Goal: Information Seeking & Learning: Learn about a topic

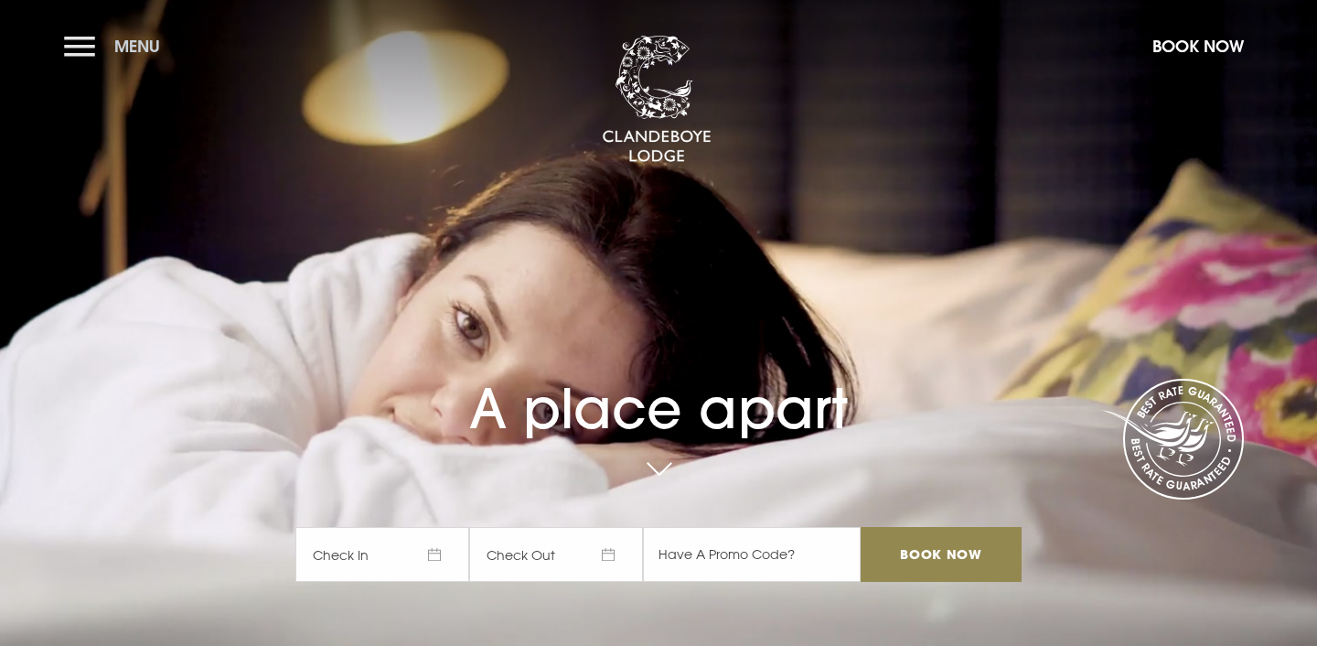
click at [68, 32] on button "Menu" at bounding box center [116, 46] width 105 height 39
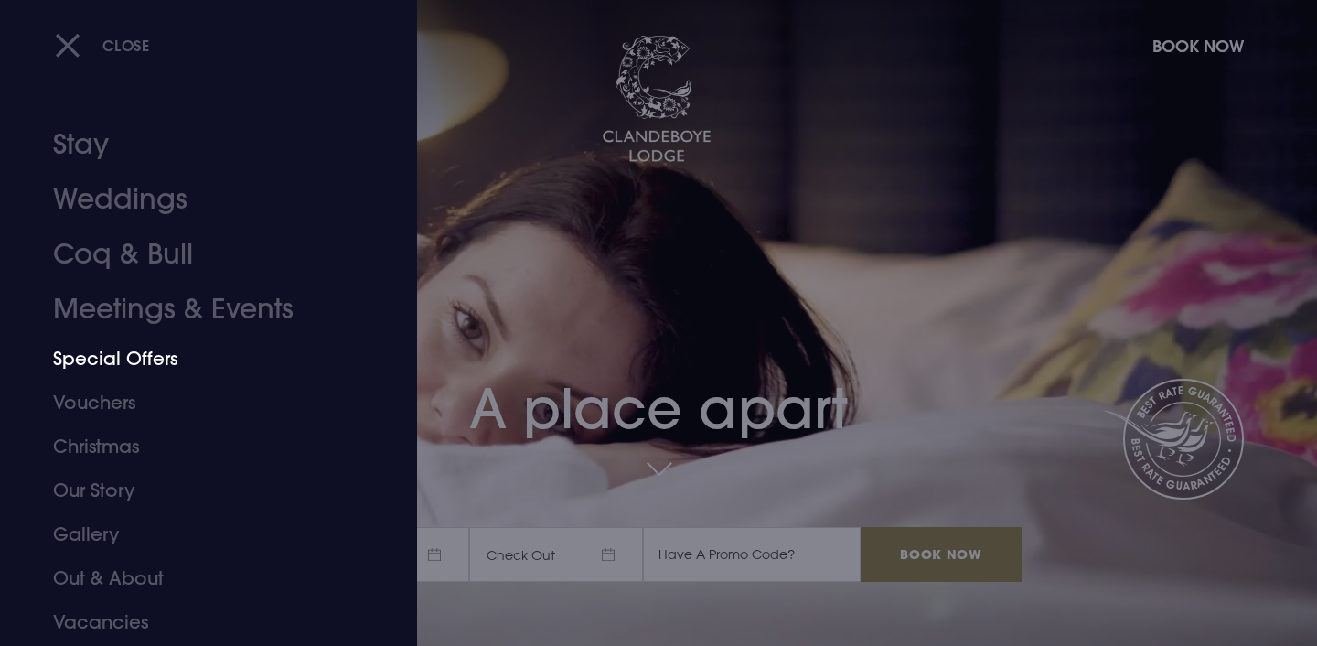
scroll to position [42, 0]
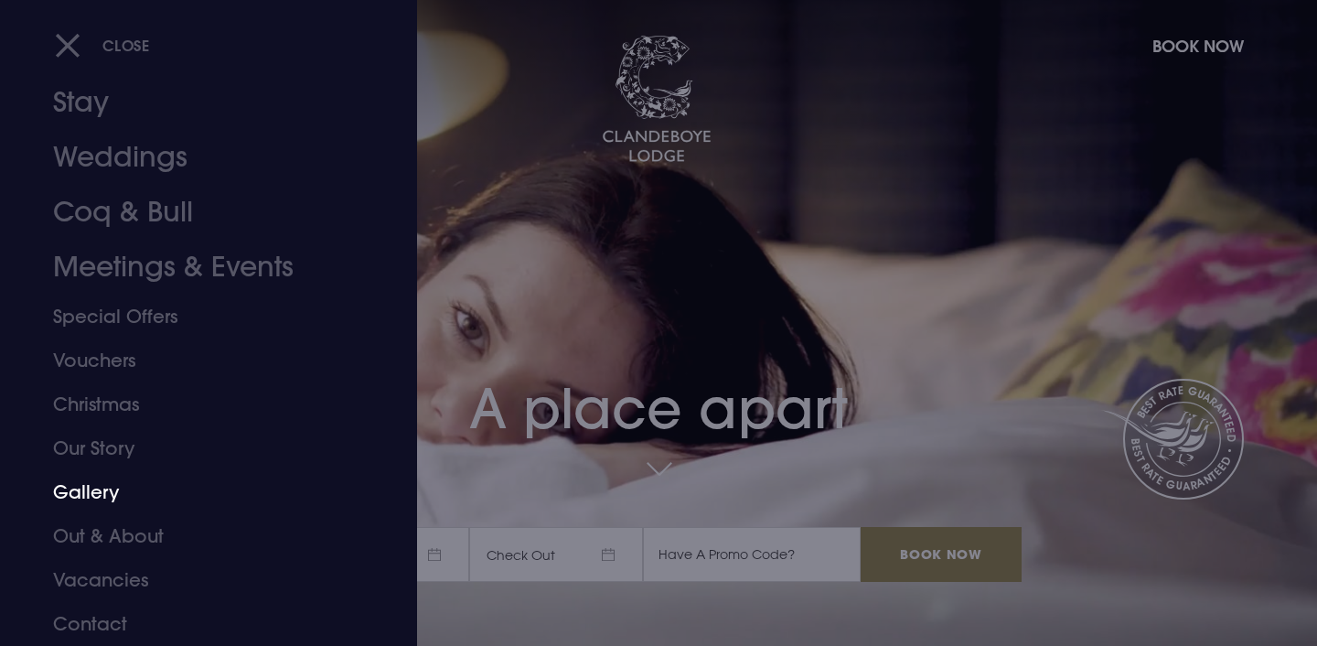
click at [109, 498] on link "Gallery" at bounding box center [197, 492] width 289 height 44
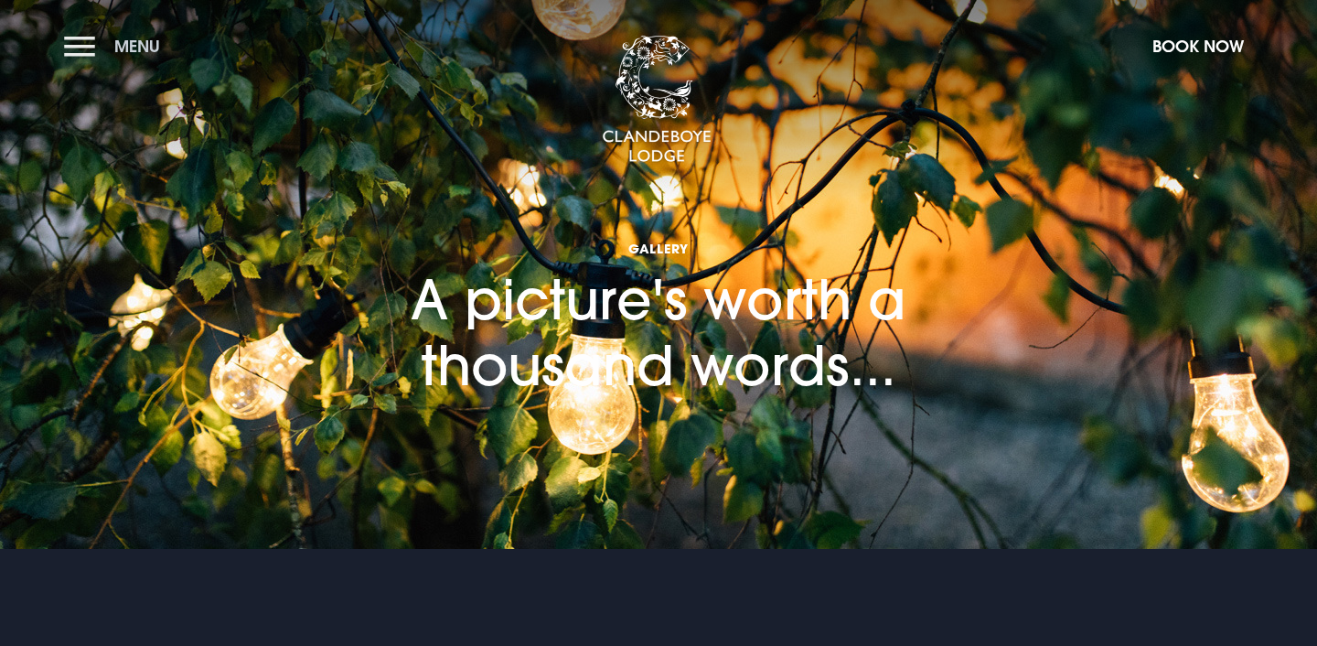
click at [68, 51] on button "Menu" at bounding box center [116, 46] width 105 height 39
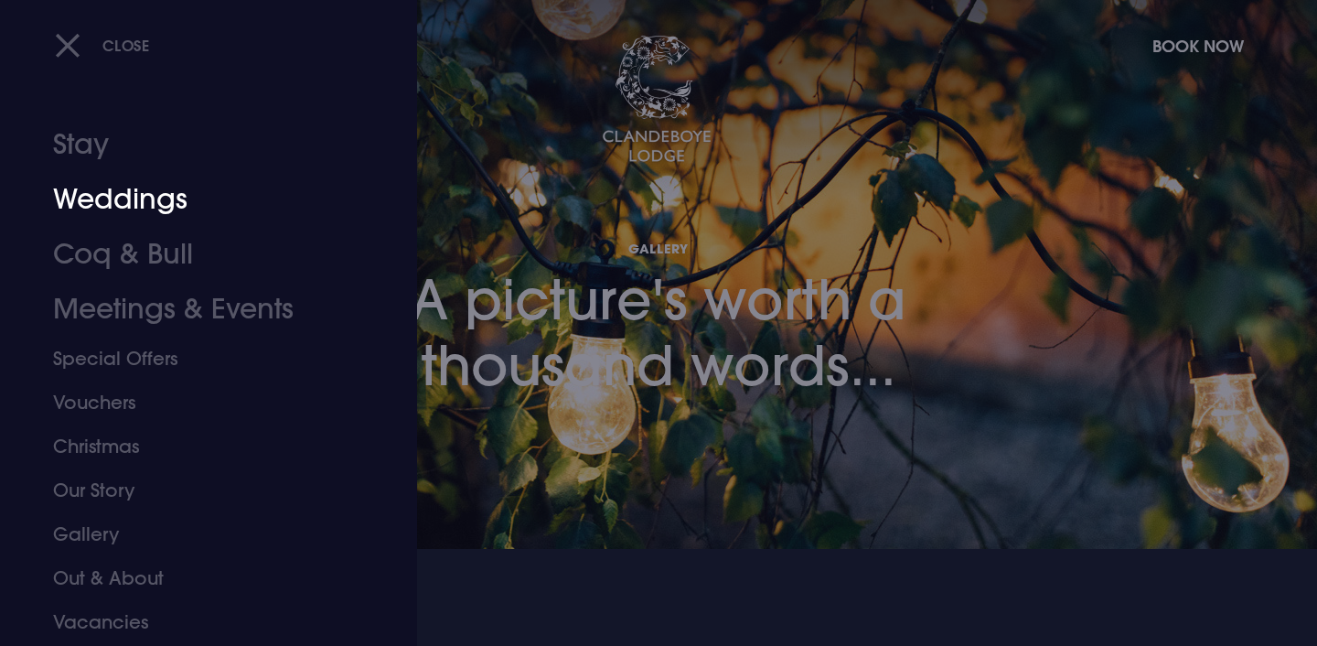
click at [152, 197] on link "Weddings" at bounding box center [197, 199] width 289 height 55
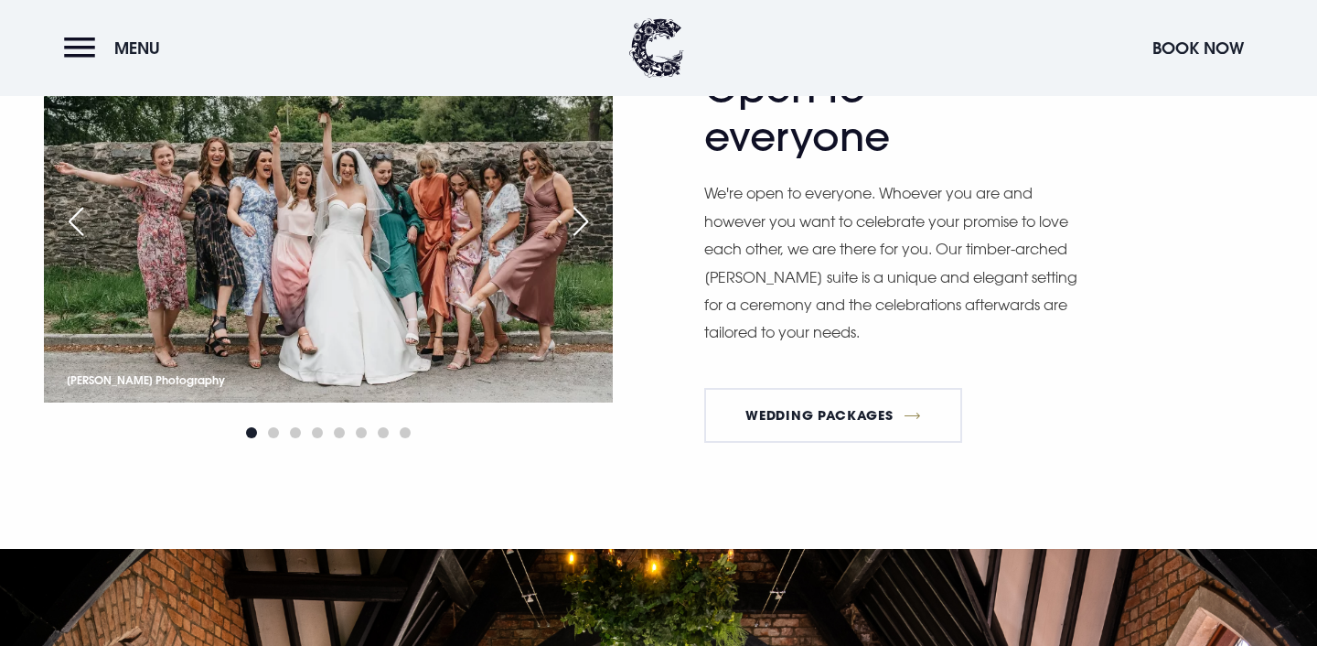
scroll to position [2154, 0]
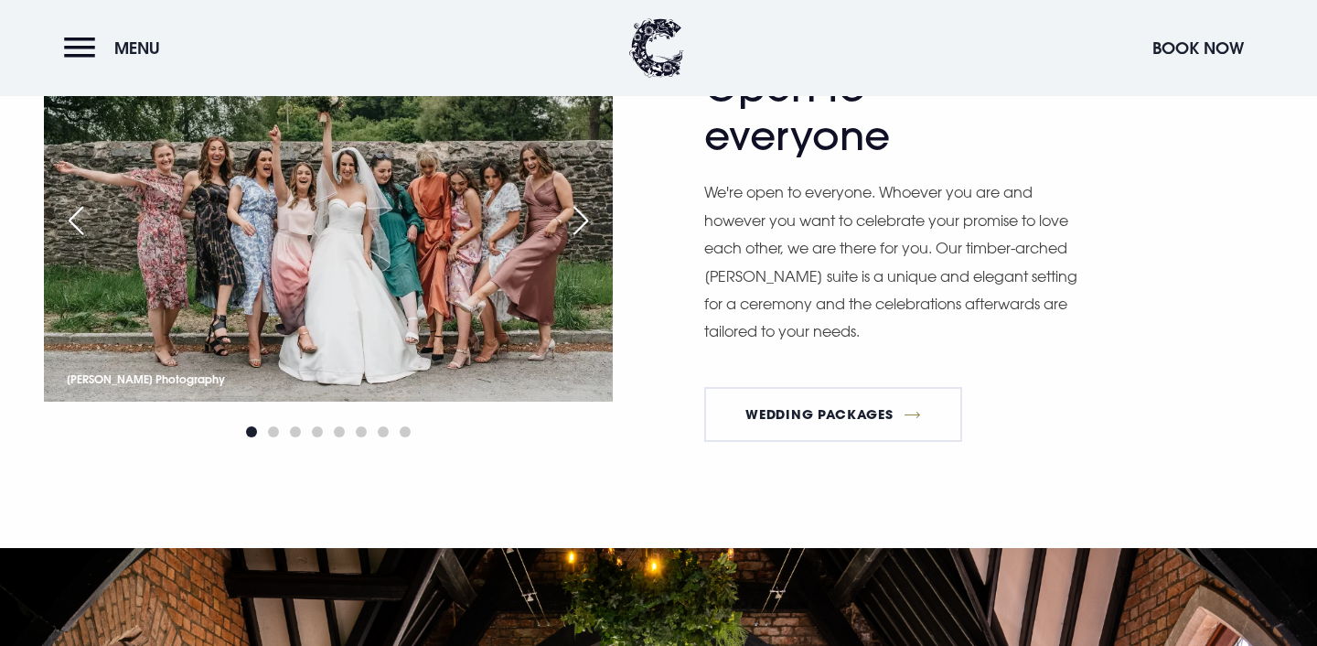
click at [574, 226] on div "Next slide" at bounding box center [581, 220] width 46 height 40
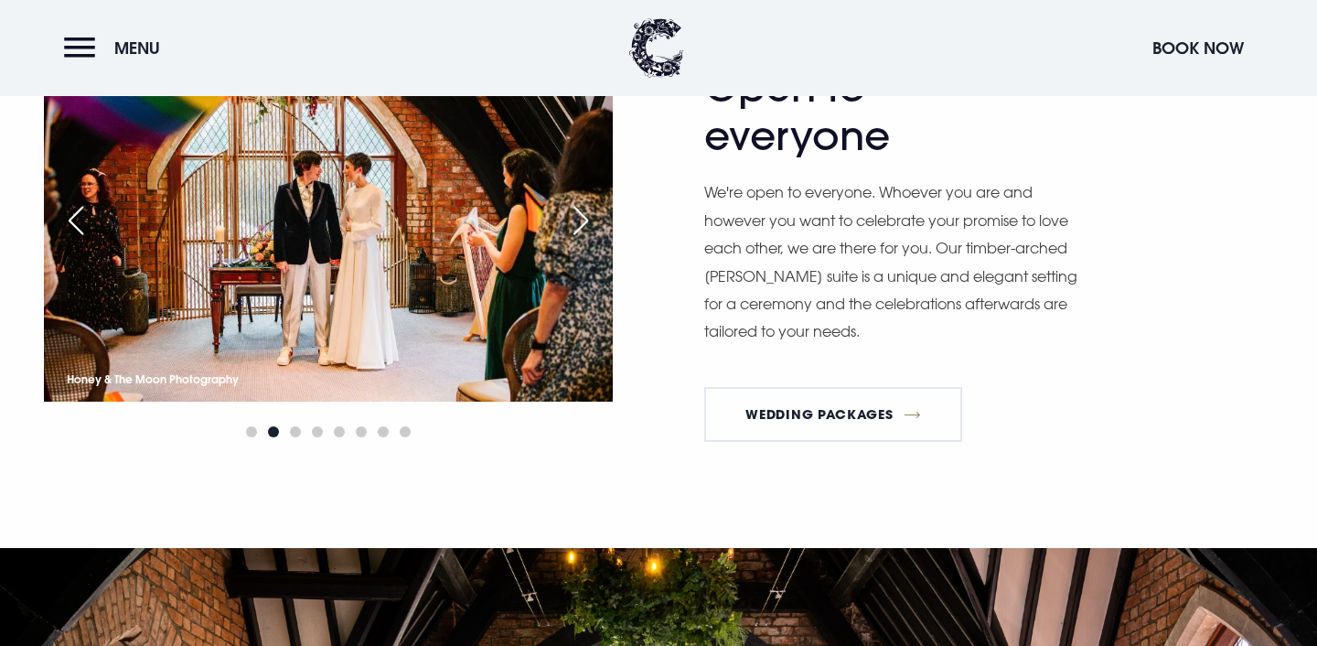
click at [574, 226] on div "Next slide" at bounding box center [581, 220] width 46 height 40
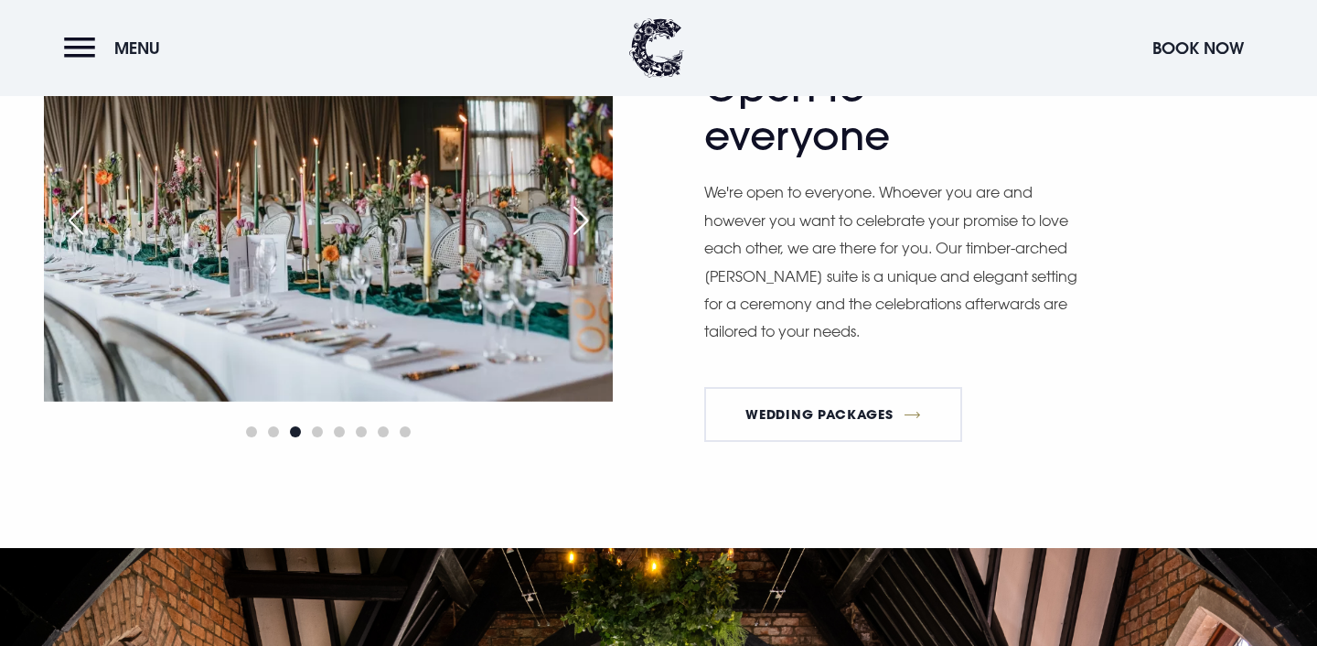
click at [574, 226] on div "Next slide" at bounding box center [581, 220] width 46 height 40
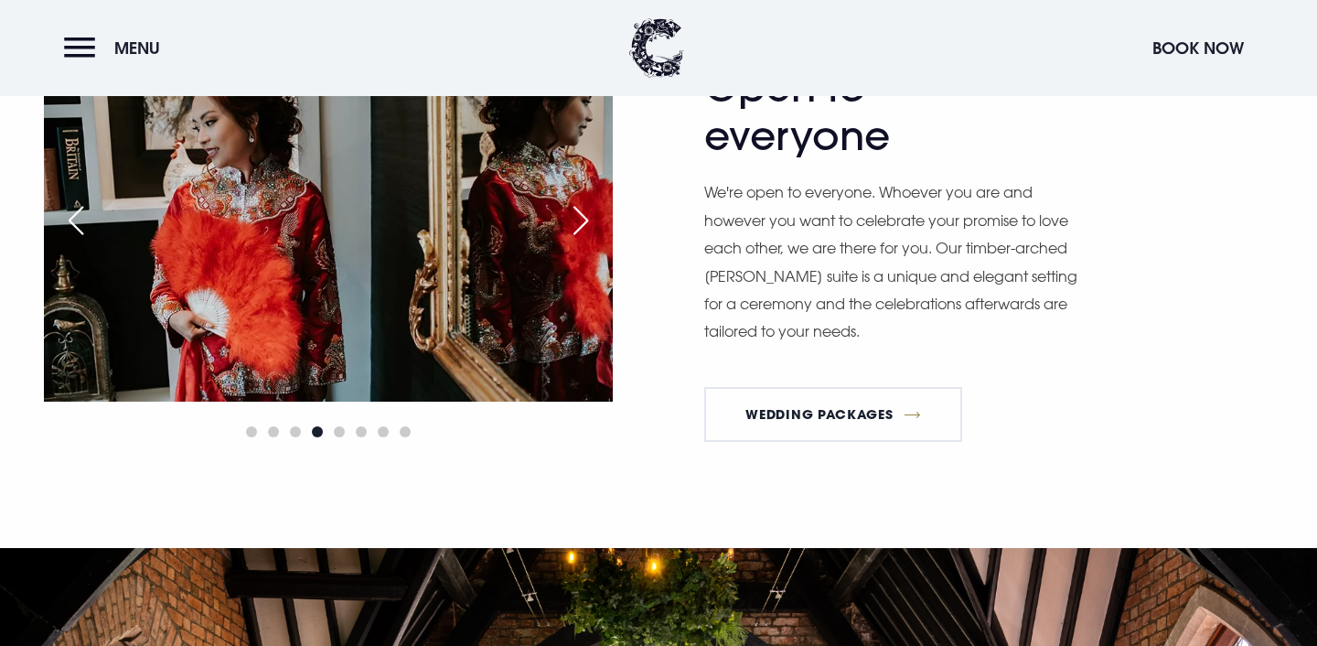
click at [574, 226] on div "Next slide" at bounding box center [581, 220] width 46 height 40
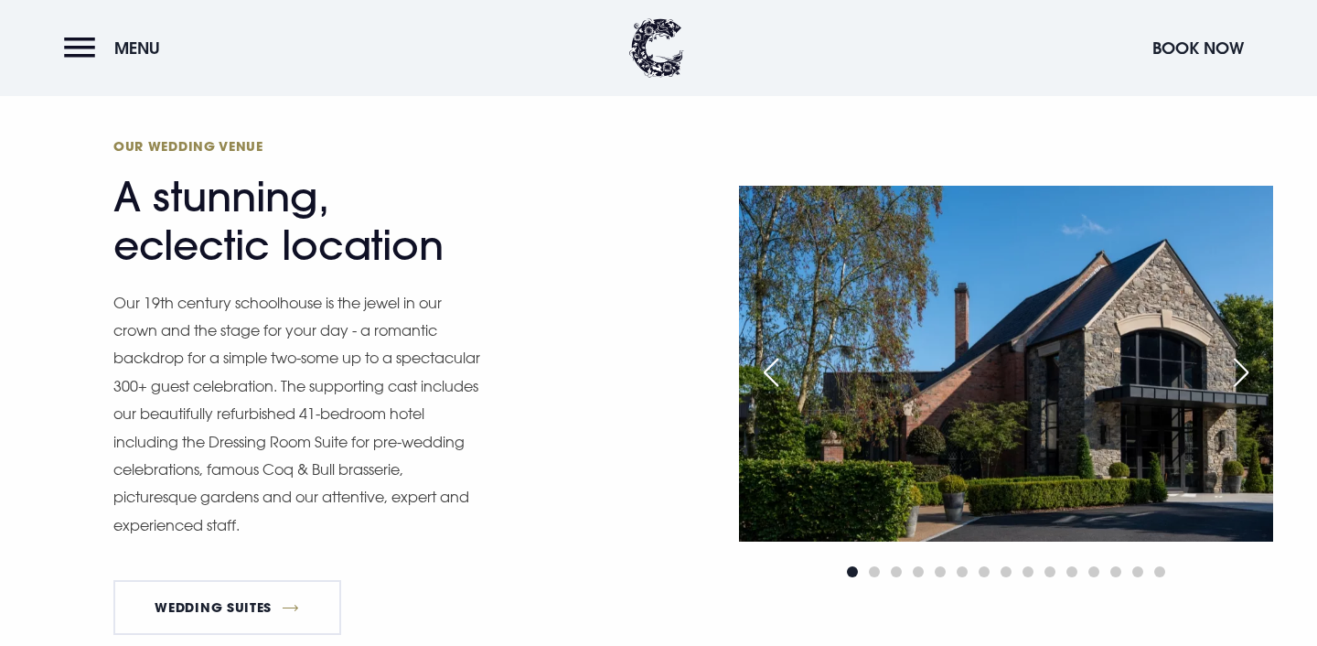
scroll to position [1424, 0]
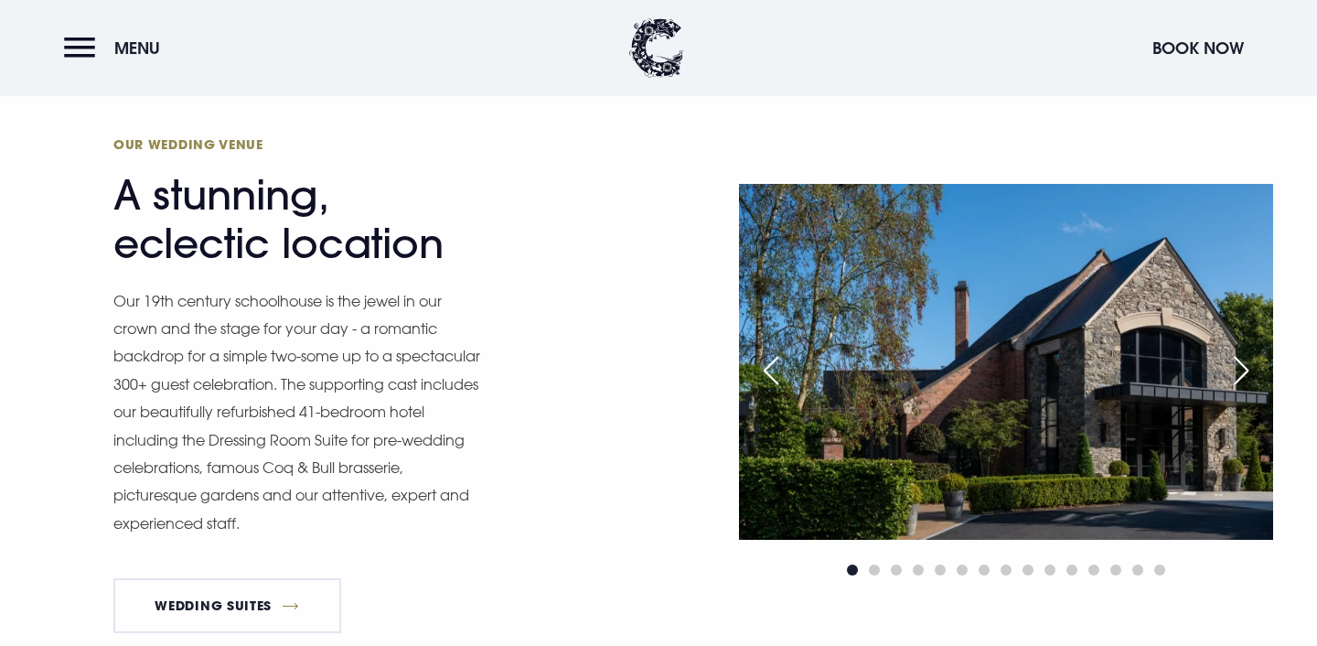
click at [1240, 368] on div "Next slide" at bounding box center [1241, 370] width 46 height 40
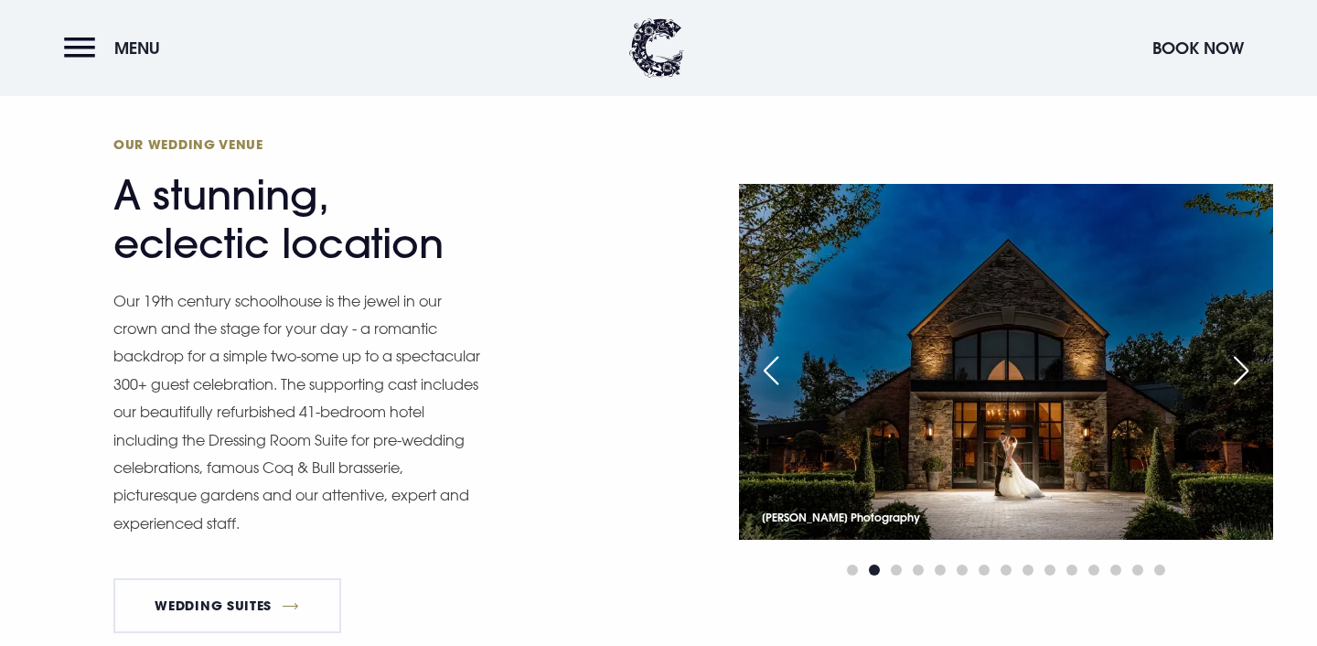
click at [1240, 368] on div "Next slide" at bounding box center [1241, 370] width 46 height 40
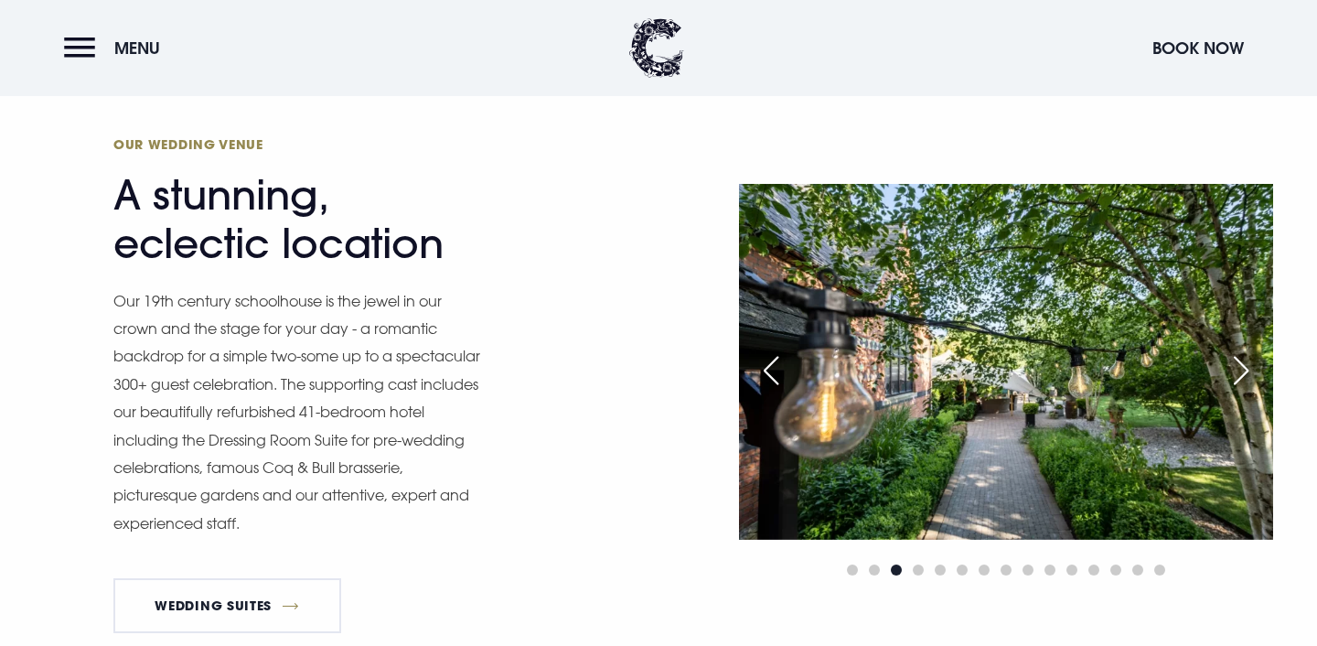
click at [1240, 368] on div "Next slide" at bounding box center [1241, 370] width 46 height 40
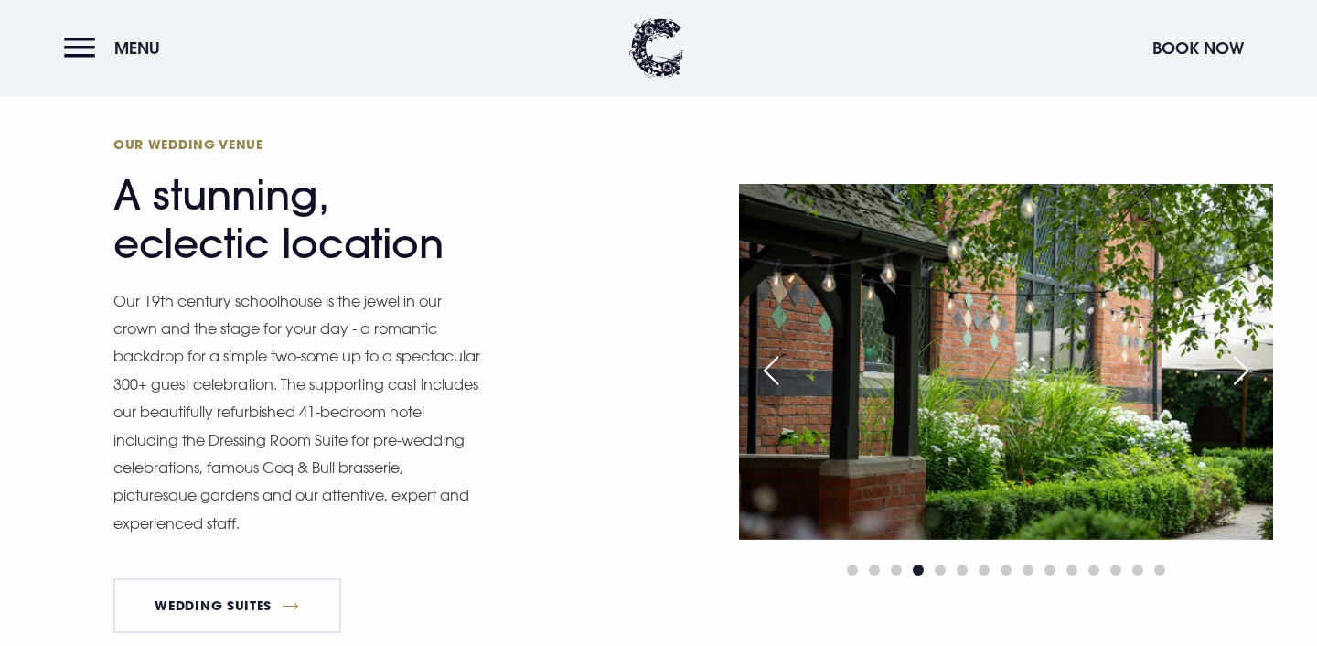
click at [1240, 368] on div "Next slide" at bounding box center [1241, 370] width 46 height 40
